Goal: Task Accomplishment & Management: Use online tool/utility

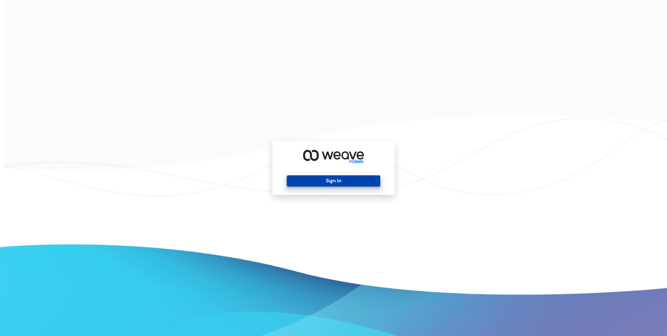
click at [330, 184] on button "Sign In" at bounding box center [333, 180] width 93 height 11
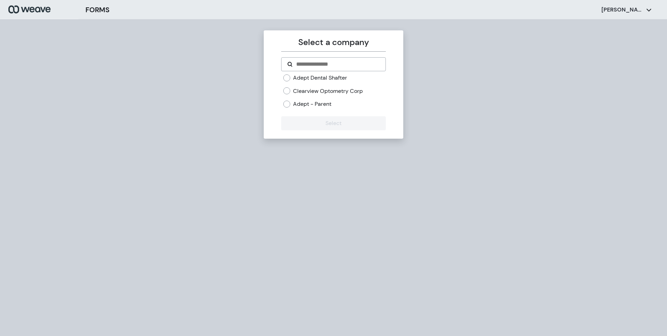
click at [309, 74] on label "Adept Dental Shafter" at bounding box center [320, 78] width 54 height 8
click at [325, 125] on button "Select" at bounding box center [333, 123] width 104 height 14
